Goal: Transaction & Acquisition: Purchase product/service

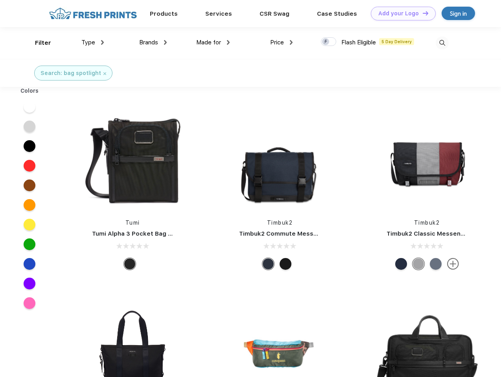
scroll to position [0, 0]
click at [400, 13] on link "Add your Logo Design Tool" at bounding box center [403, 14] width 65 height 14
click at [0, 0] on div "Design Tool" at bounding box center [0, 0] width 0 height 0
click at [422, 13] on link "Add your Logo Design Tool" at bounding box center [403, 14] width 65 height 14
click at [38, 43] on div "Filter" at bounding box center [43, 43] width 16 height 9
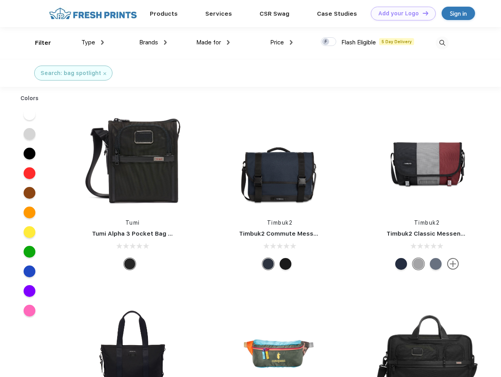
click at [93, 42] on span "Type" at bounding box center [88, 42] width 14 height 7
click at [153, 42] on span "Brands" at bounding box center [148, 42] width 19 height 7
click at [213, 42] on span "Made for" at bounding box center [208, 42] width 25 height 7
click at [281, 42] on span "Price" at bounding box center [277, 42] width 14 height 7
click at [329, 42] on div at bounding box center [328, 41] width 15 height 9
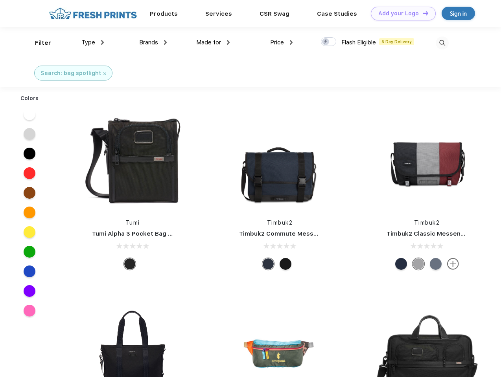
click at [326, 42] on input "checkbox" at bounding box center [323, 39] width 5 height 5
click at [442, 43] on img at bounding box center [441, 43] width 13 height 13
